Goal: Find specific page/section: Find specific page/section

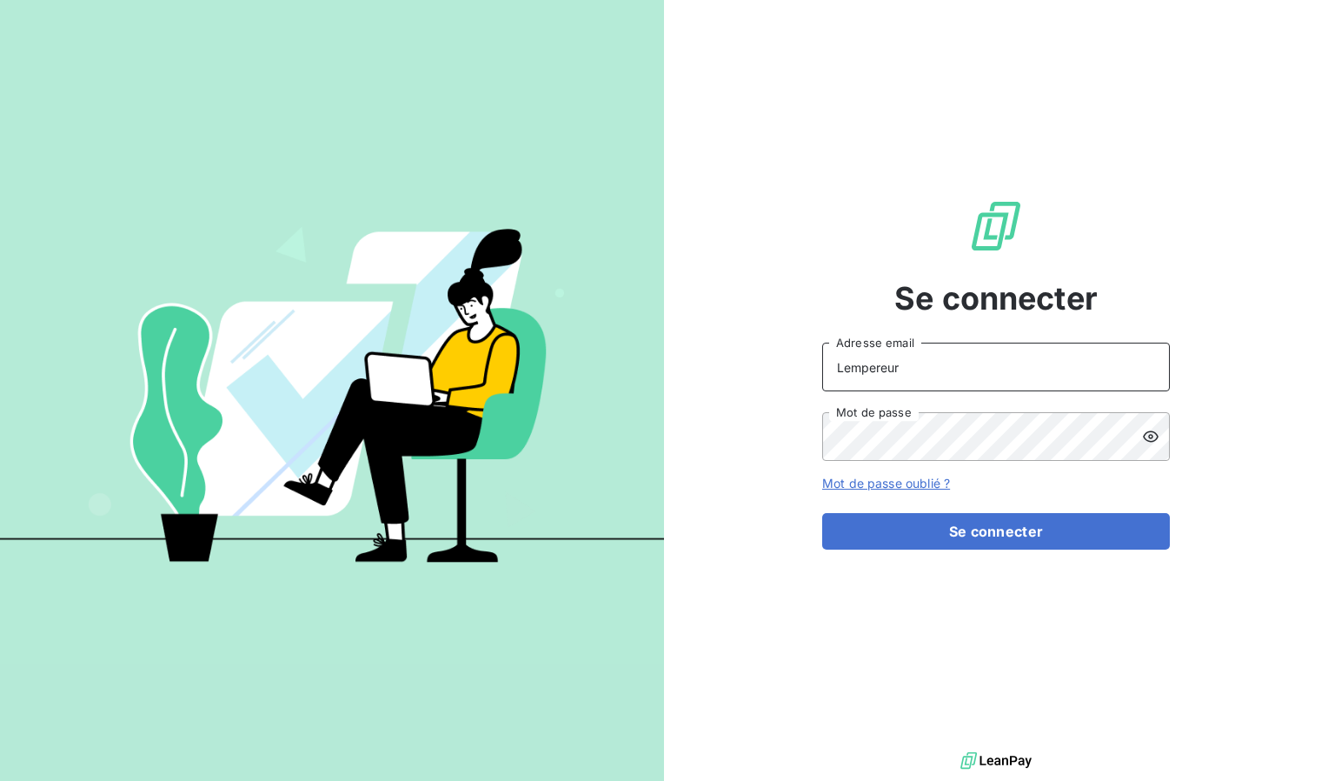
click at [895, 372] on input "Lempereur" at bounding box center [996, 367] width 348 height 49
type input "[EMAIL_ADDRESS][DOMAIN_NAME]"
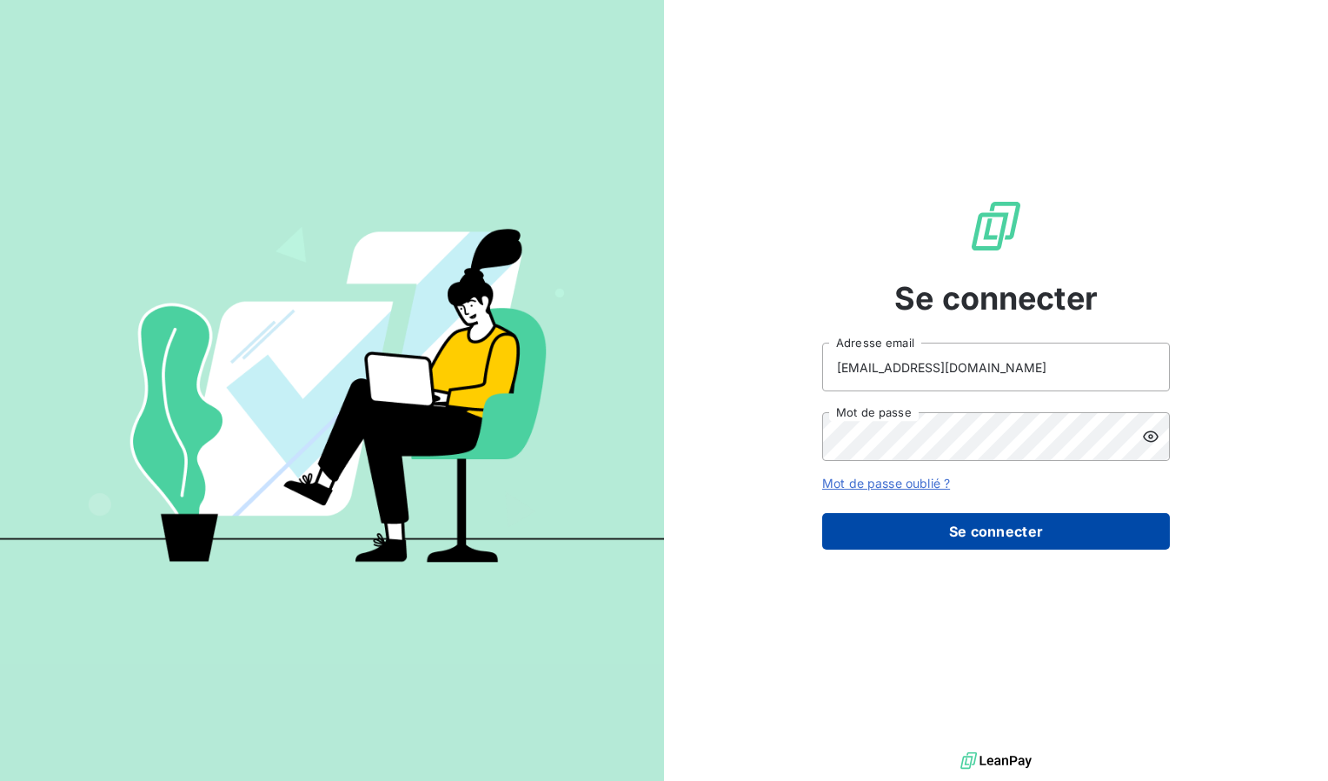
click at [993, 522] on button "Se connecter" at bounding box center [996, 531] width 348 height 37
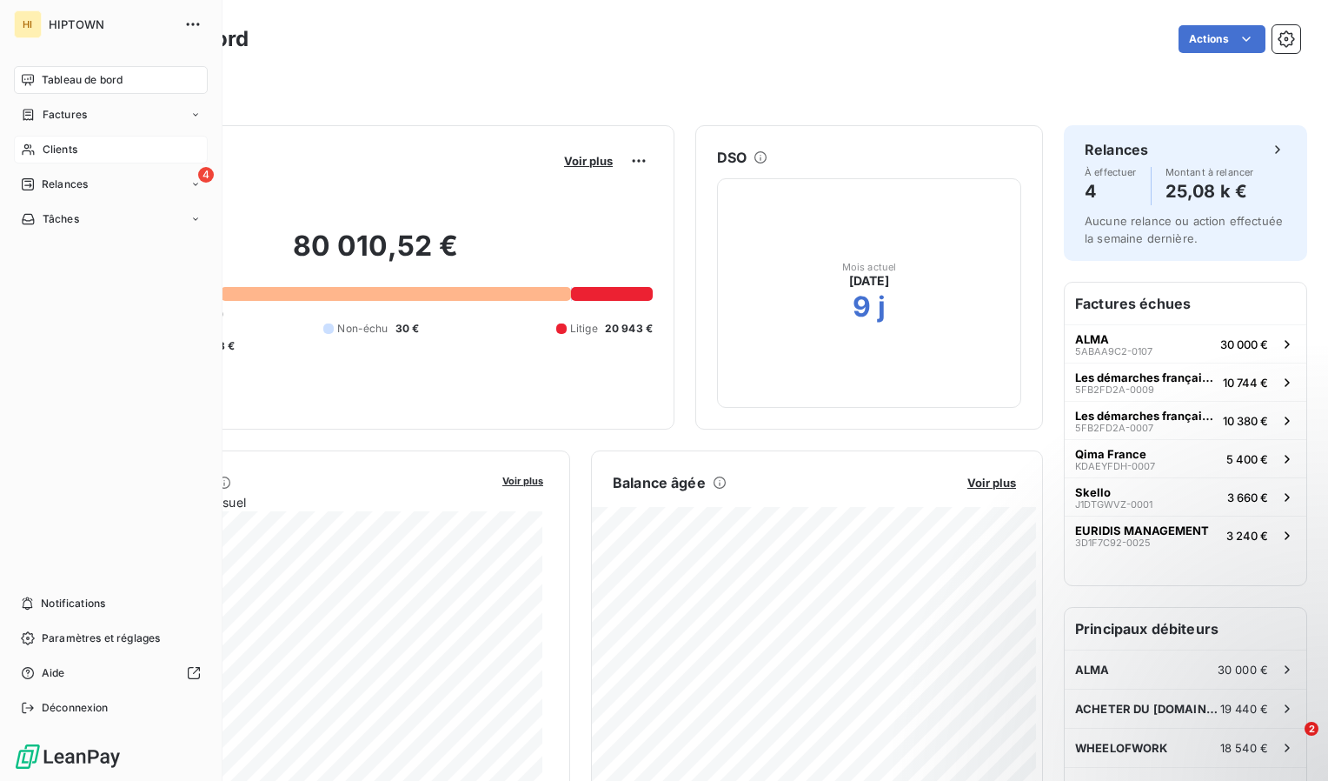
click at [86, 154] on div "Clients" at bounding box center [111, 150] width 194 height 28
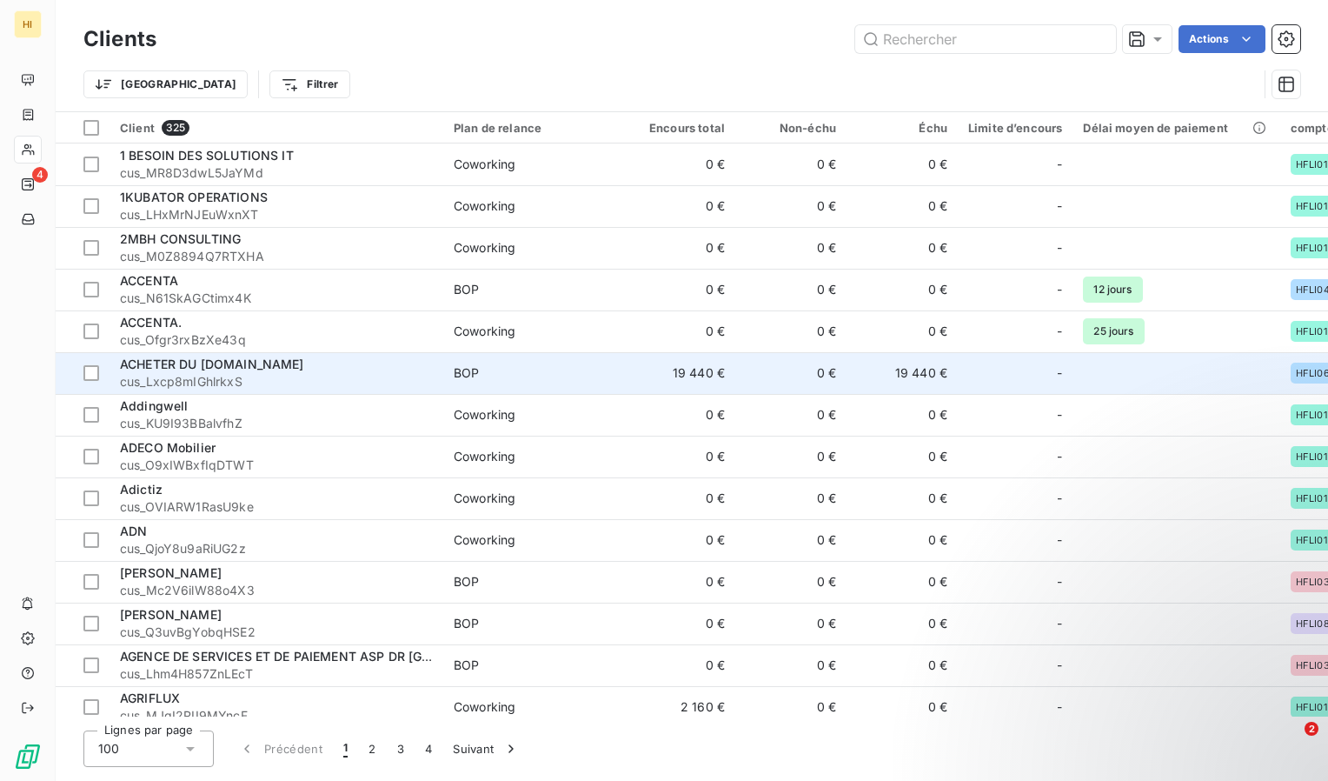
click at [297, 362] on div "ACHETER DU [DOMAIN_NAME]" at bounding box center [276, 364] width 313 height 17
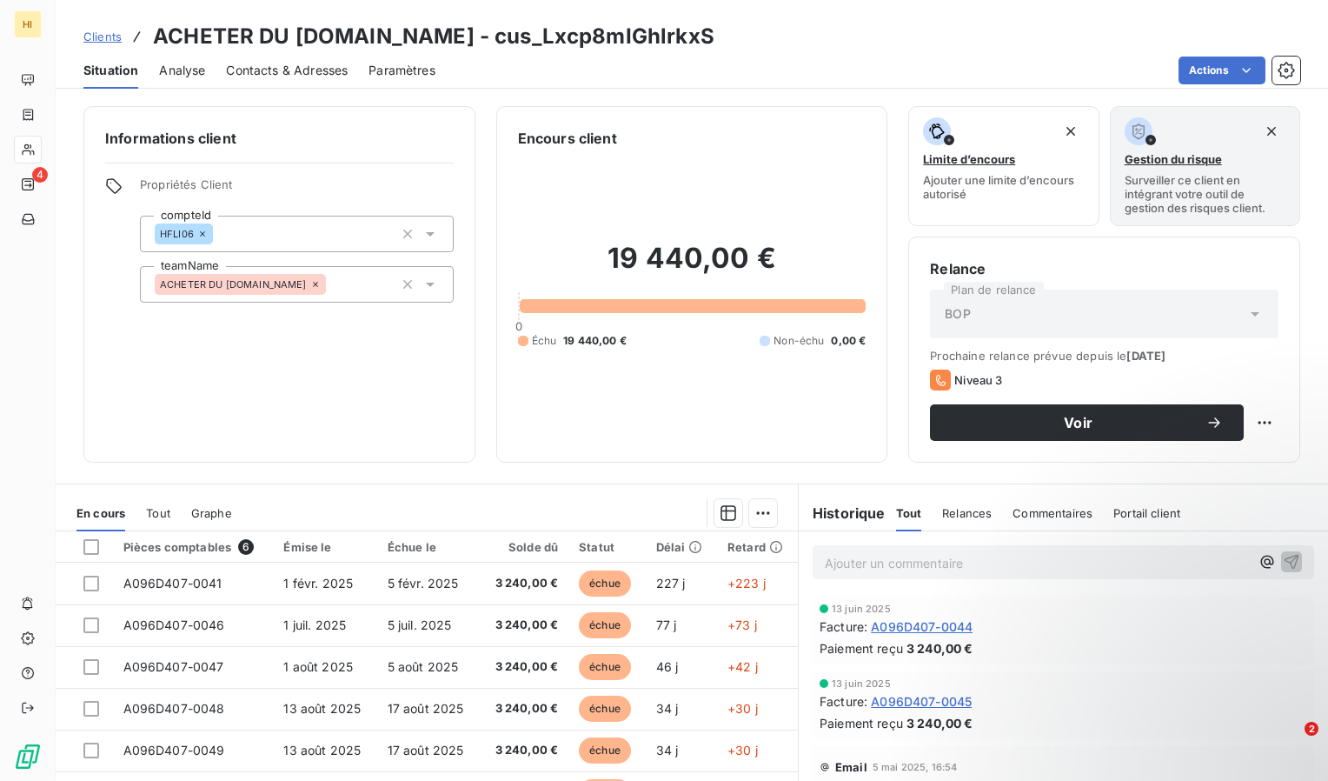
scroll to position [137, 0]
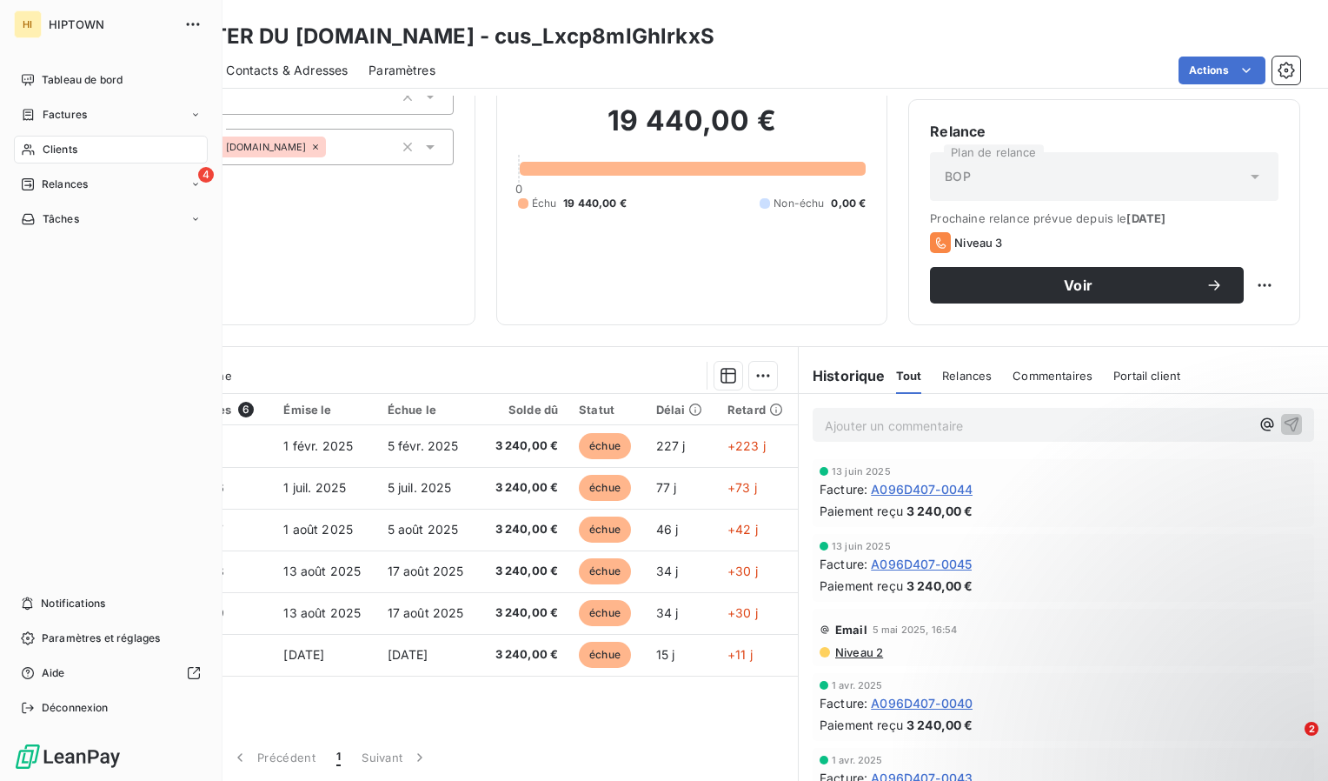
click at [29, 428] on div "Tableau de bord Factures Clients 4 Relances Tâches Notifications Paramètres et …" at bounding box center [111, 393] width 194 height 655
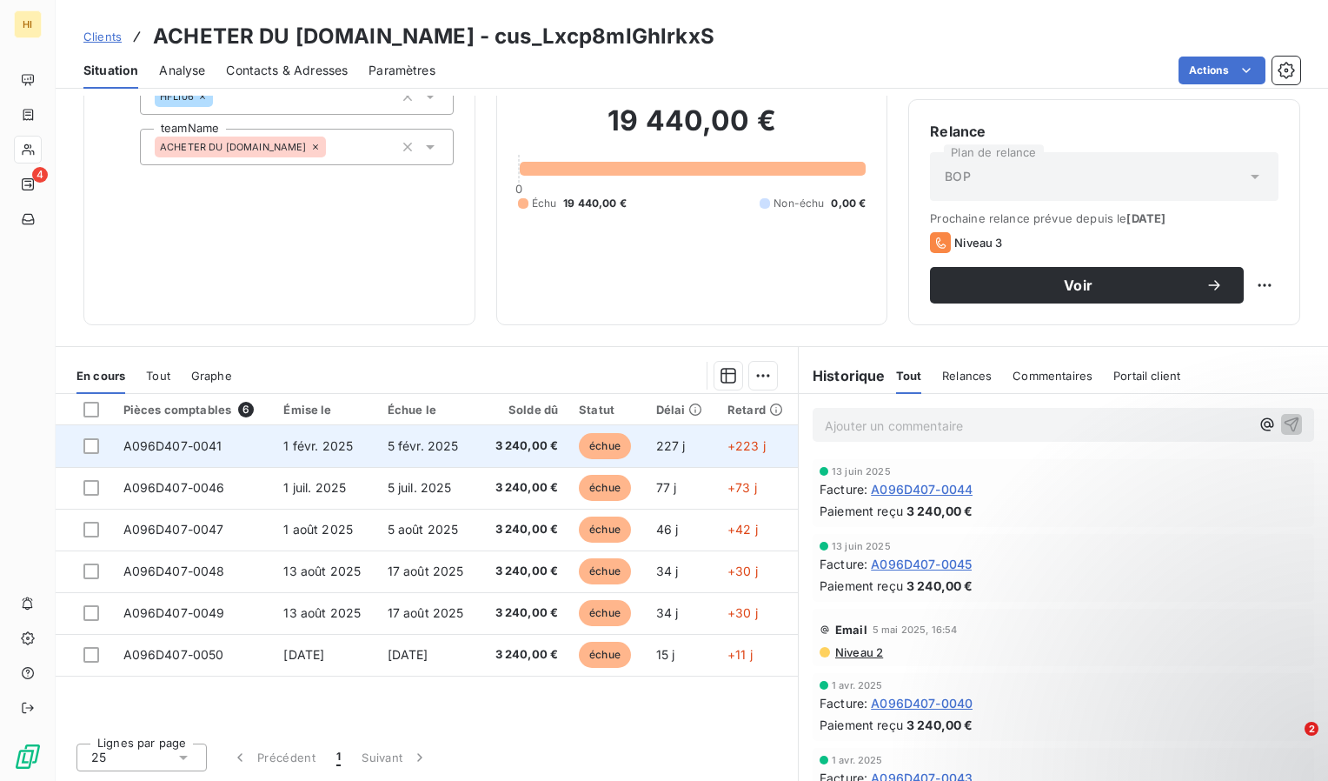
click at [537, 441] on span "3 240,00 €" at bounding box center [524, 445] width 68 height 17
